Goal: Task Accomplishment & Management: Complete application form

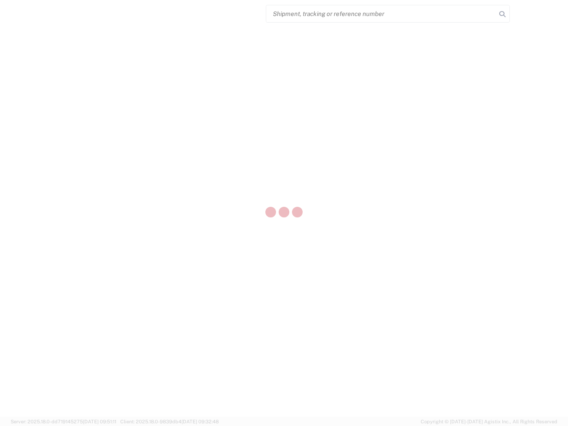
select select "US"
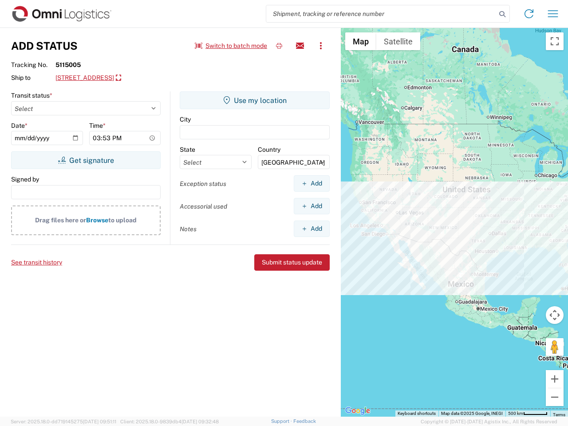
click at [381, 14] on input "search" at bounding box center [381, 13] width 230 height 17
click at [502, 14] on icon at bounding box center [502, 14] width 12 height 12
click at [529, 14] on icon at bounding box center [529, 14] width 14 height 14
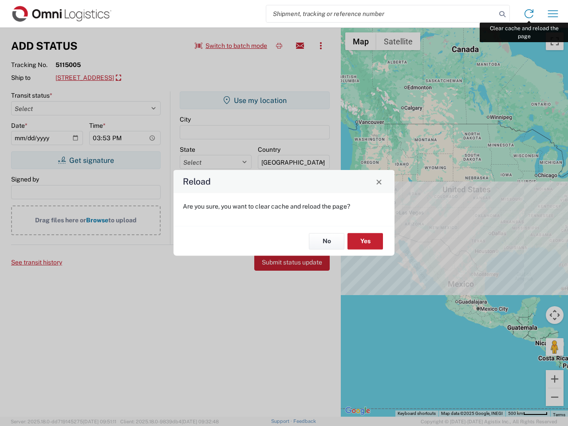
click at [553, 14] on div "Reload Are you sure, you want to clear cache and reload the page? No Yes" at bounding box center [284, 213] width 568 height 426
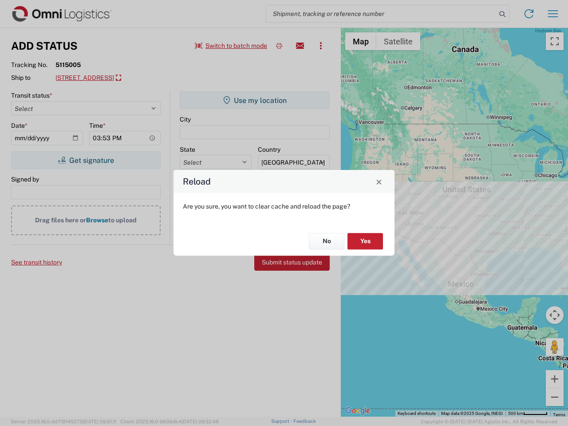
click at [231, 46] on div "Reload Are you sure, you want to clear cache and reload the page? No Yes" at bounding box center [284, 213] width 568 height 426
click at [279, 46] on div "Reload Are you sure, you want to clear cache and reload the page? No Yes" at bounding box center [284, 213] width 568 height 426
click at [300, 46] on div "Reload Are you sure, you want to clear cache and reload the page? No Yes" at bounding box center [284, 213] width 568 height 426
click at [321, 46] on div "Reload Are you sure, you want to clear cache and reload the page? No Yes" at bounding box center [284, 213] width 568 height 426
click at [136, 78] on div "Reload Are you sure, you want to clear cache and reload the page? No Yes" at bounding box center [284, 213] width 568 height 426
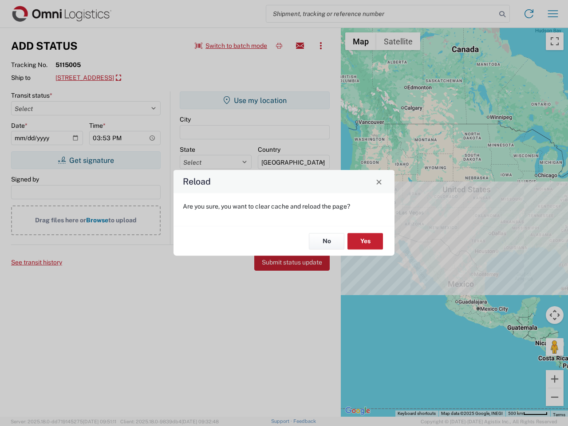
click at [86, 160] on div "Reload Are you sure, you want to clear cache and reload the page? No Yes" at bounding box center [284, 213] width 568 height 426
